Goal: Task Accomplishment & Management: Use online tool/utility

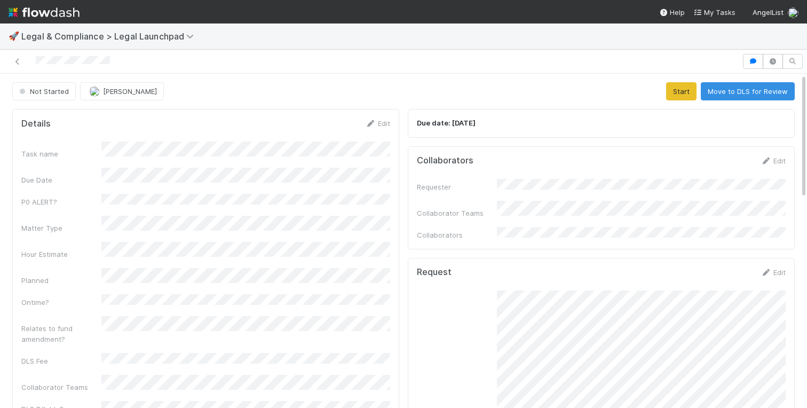
click at [393, 167] on div "Details Edit Task name Due Date P0 ALERT? Matter Type Hour Estimate Planned Ont…" at bounding box center [205, 326] width 387 height 435
click at [530, 93] on div "Not Started Suzanne Elovic Start Move to DLS for Review" at bounding box center [403, 91] width 783 height 18
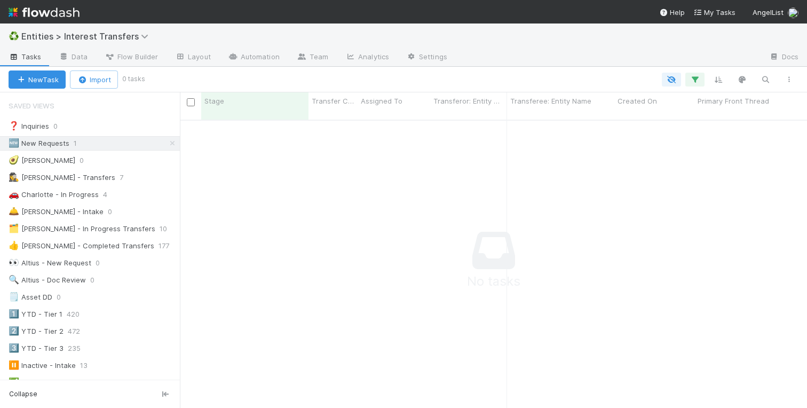
scroll to position [296, 627]
click at [175, 142] on icon at bounding box center [172, 143] width 11 height 7
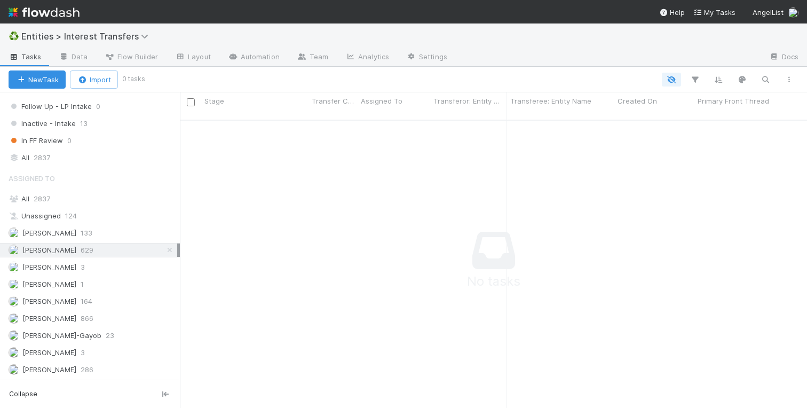
scroll to position [296, 627]
click at [37, 156] on span "2837" at bounding box center [42, 157] width 17 height 13
click at [36, 203] on div "All 2837" at bounding box center [93, 198] width 169 height 13
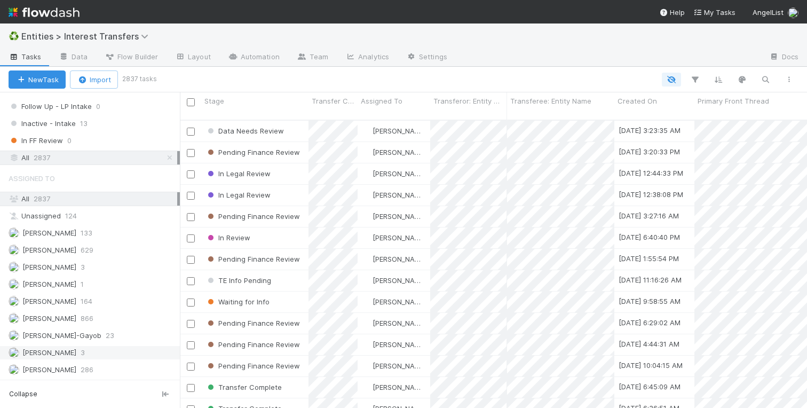
scroll to position [296, 627]
click at [763, 75] on icon "button" at bounding box center [765, 80] width 11 height 10
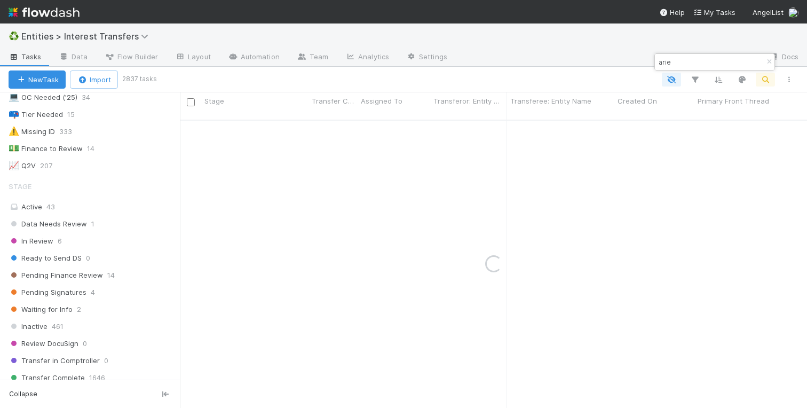
scroll to position [0, 0]
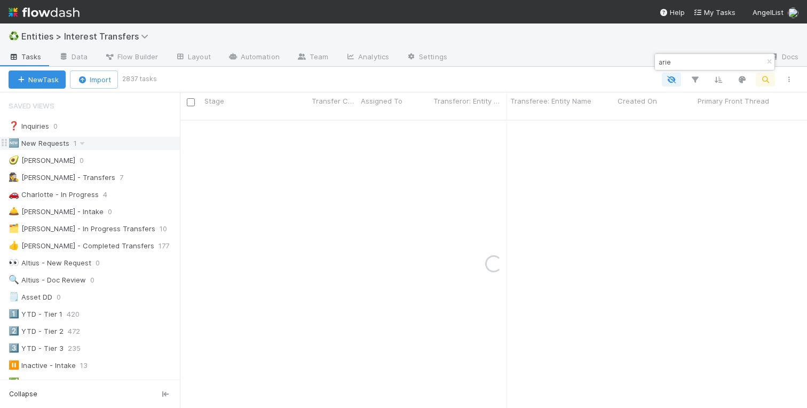
type input "arie"
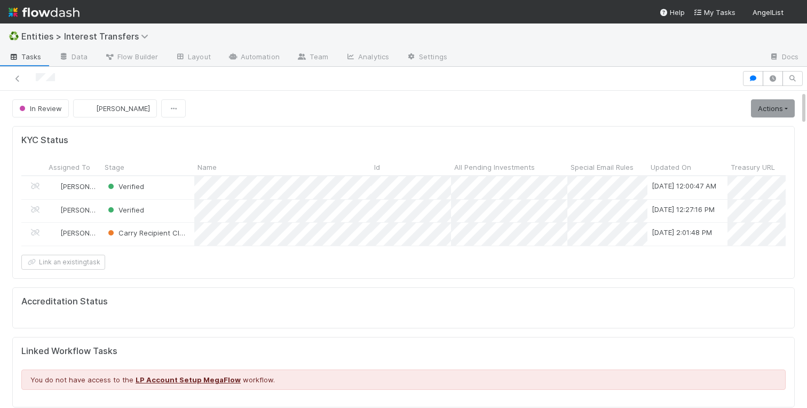
scroll to position [217, 375]
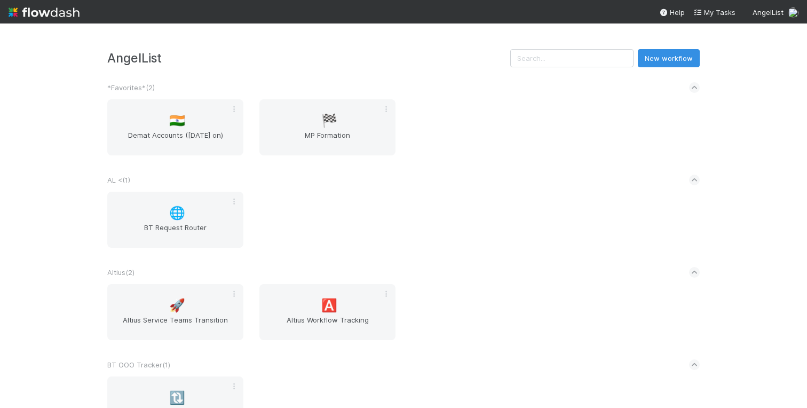
click at [517, 198] on div "🌐 BT Request Router" at bounding box center [403, 226] width 609 height 69
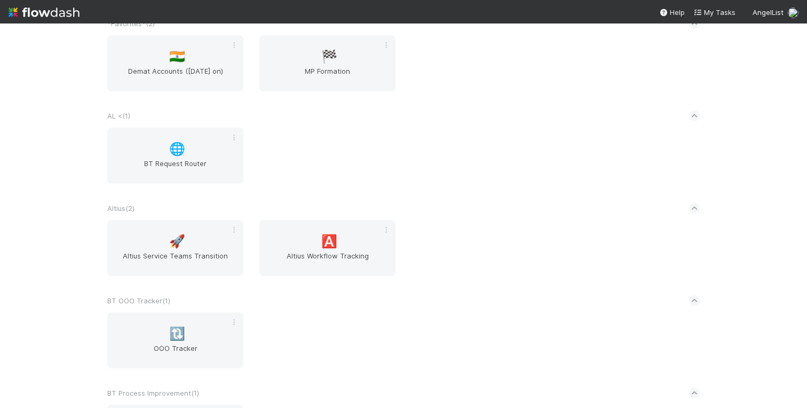
scroll to position [104, 0]
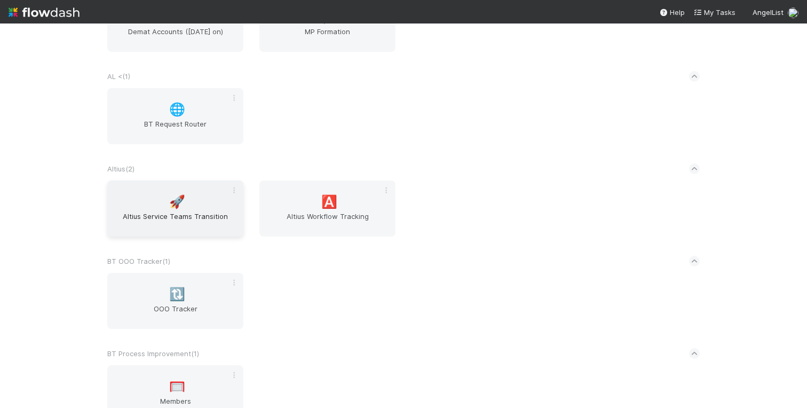
click at [169, 213] on span "Altius Service Teams Transition" at bounding box center [176, 221] width 128 height 21
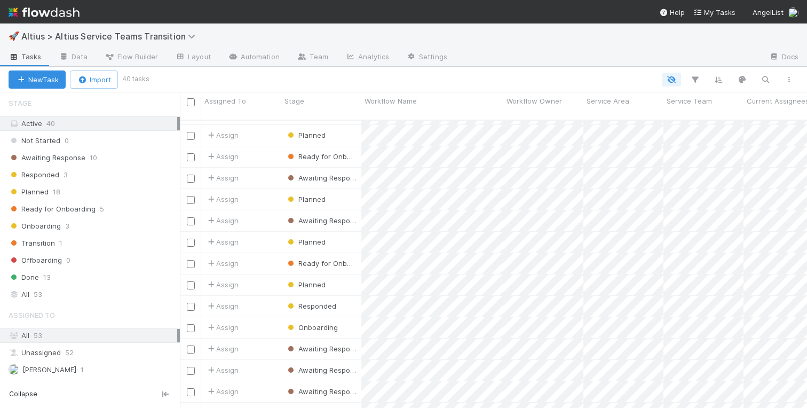
scroll to position [558, 0]
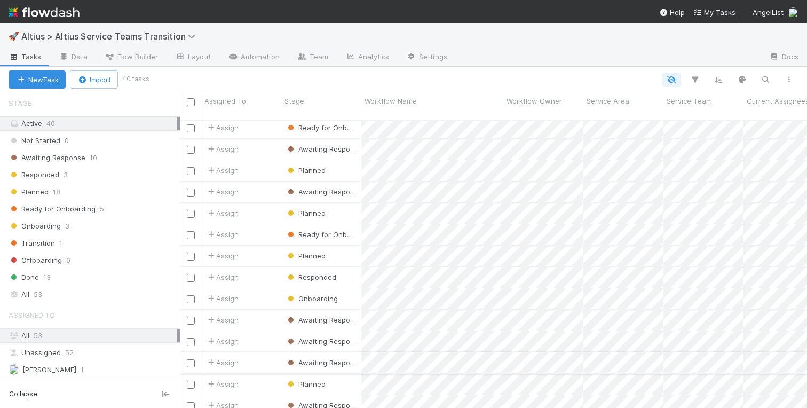
click at [262, 352] on div "Assign" at bounding box center [241, 362] width 80 height 21
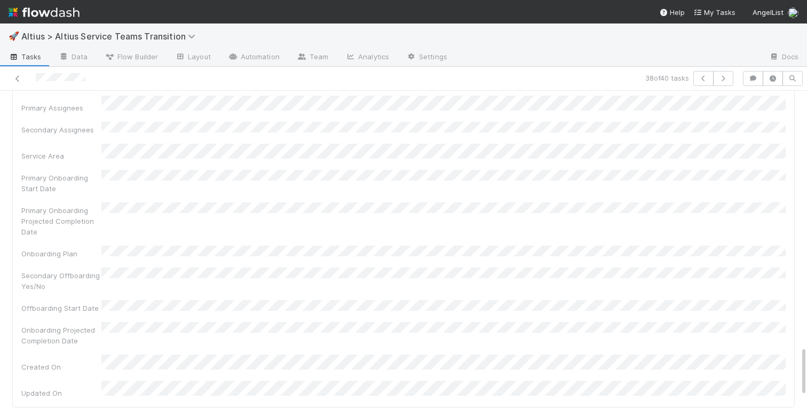
scroll to position [1680, 0]
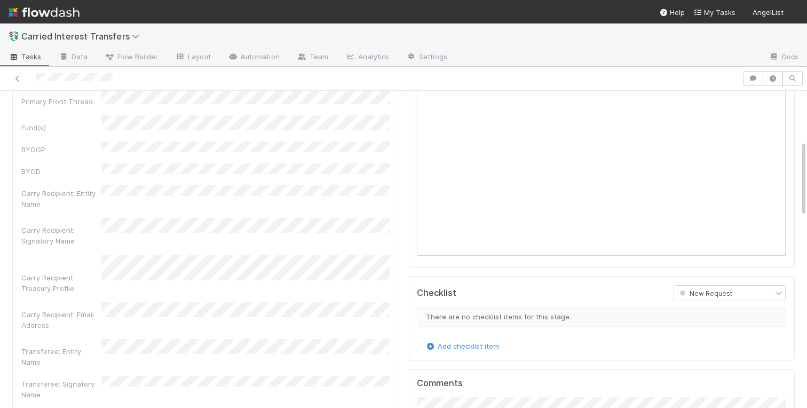
scroll to position [275, 0]
